Goal: Find specific page/section: Find specific page/section

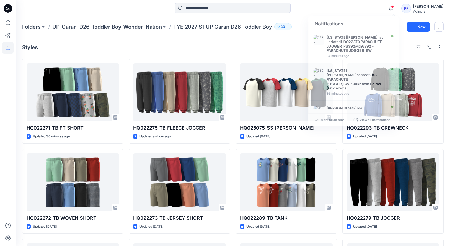
click at [246, 45] on div "Styles" at bounding box center [233, 47] width 422 height 8
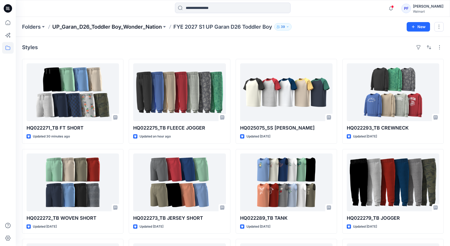
click at [138, 24] on p "UP_Garan_D26_Toddler Boy_Wonder_Nation" at bounding box center [107, 26] width 110 height 7
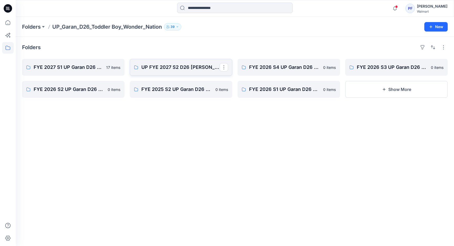
click at [175, 69] on p "UP FYE 2027 S2 D26 [PERSON_NAME]" at bounding box center [180, 67] width 78 height 7
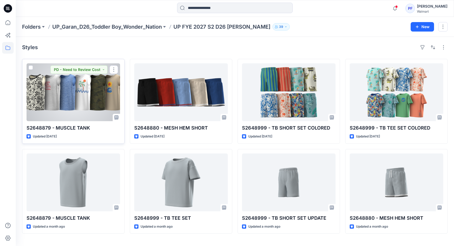
click at [75, 84] on div at bounding box center [74, 92] width 94 height 58
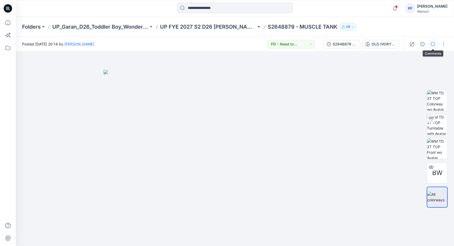
click at [432, 45] on icon "button" at bounding box center [433, 44] width 4 height 4
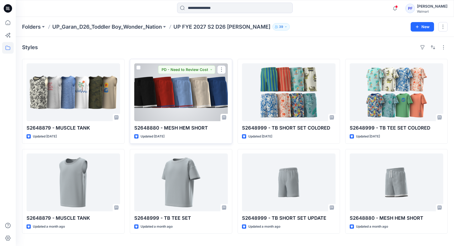
click at [178, 101] on div at bounding box center [181, 92] width 94 height 58
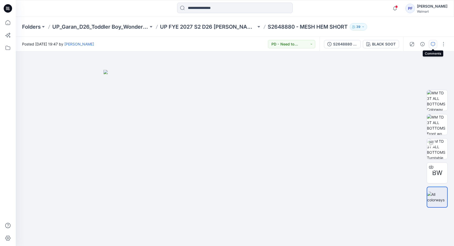
click at [433, 45] on icon "button" at bounding box center [433, 44] width 4 height 4
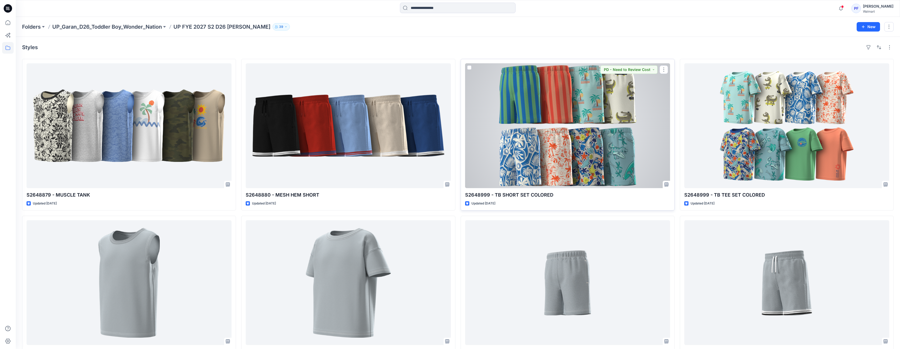
click at [450, 123] on div at bounding box center [567, 125] width 205 height 125
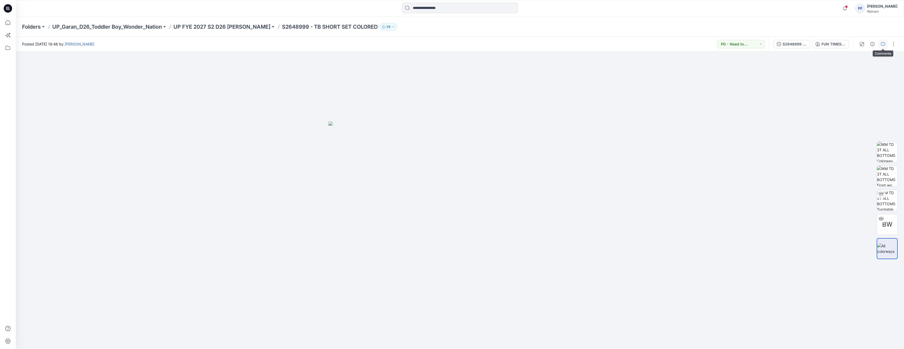
click at [450, 42] on icon "button" at bounding box center [883, 44] width 4 height 4
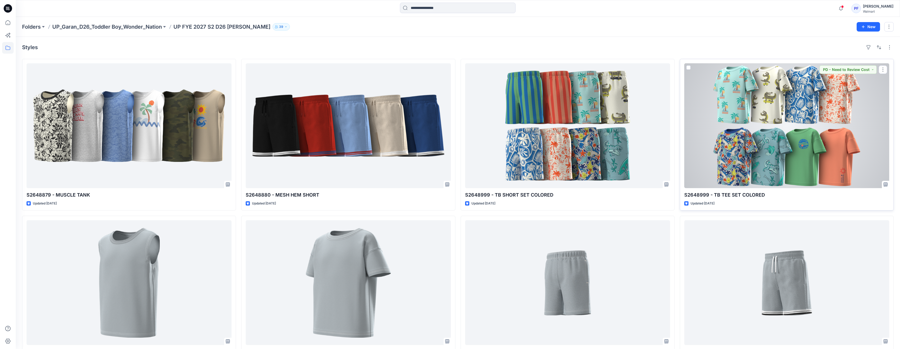
click at [450, 137] on div at bounding box center [786, 125] width 205 height 125
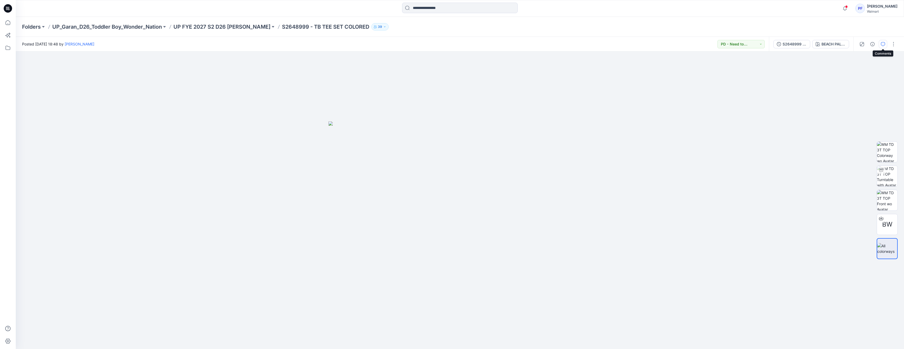
click at [450, 46] on button "button" at bounding box center [883, 44] width 8 height 8
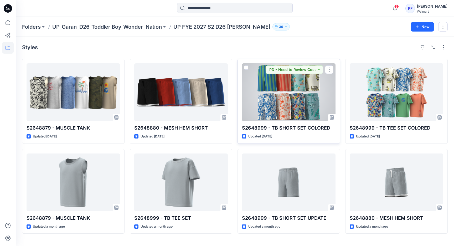
click at [312, 96] on div at bounding box center [289, 92] width 94 height 58
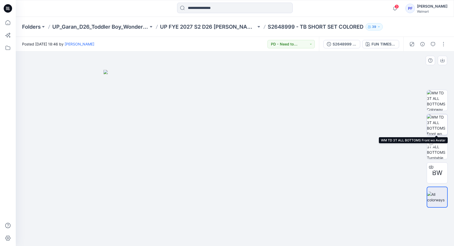
click at [440, 125] on img at bounding box center [437, 124] width 20 height 20
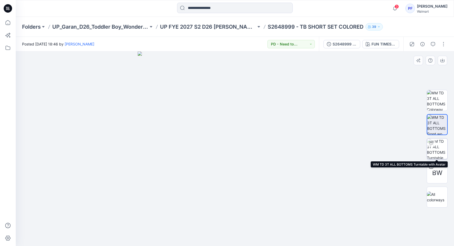
click at [441, 153] on img at bounding box center [437, 148] width 20 height 20
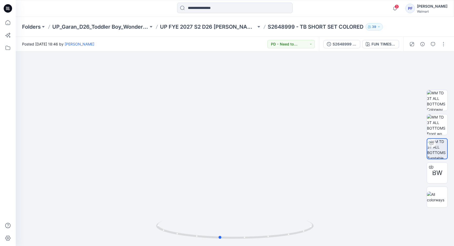
drag, startPoint x: 234, startPoint y: 241, endPoint x: 219, endPoint y: 249, distance: 16.9
click at [219, 246] on html "3 Notifications [US_STATE][PERSON_NAME] has updated HQ022370 PARACHUTE JOGGER_P…" at bounding box center [227, 123] width 454 height 246
